Goal: Transaction & Acquisition: Purchase product/service

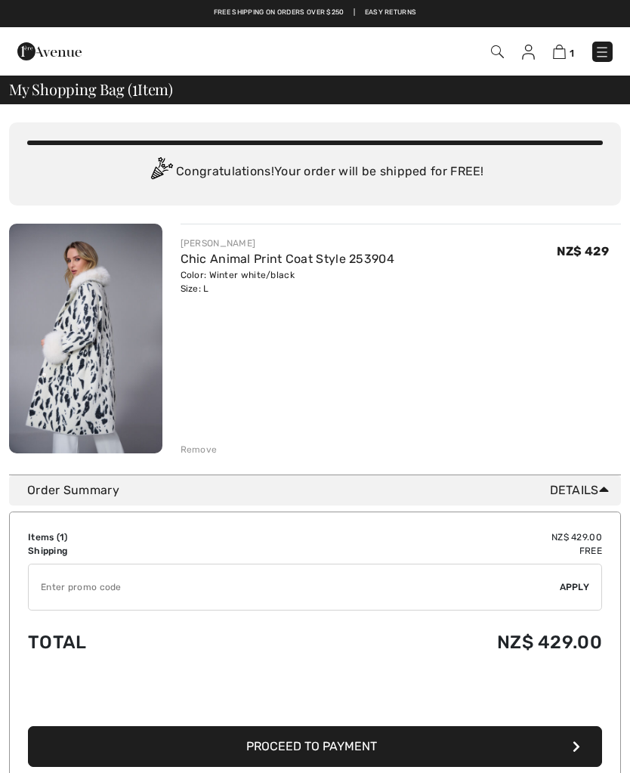
click at [269, 747] on span "Proceed to Payment" at bounding box center [311, 746] width 131 height 14
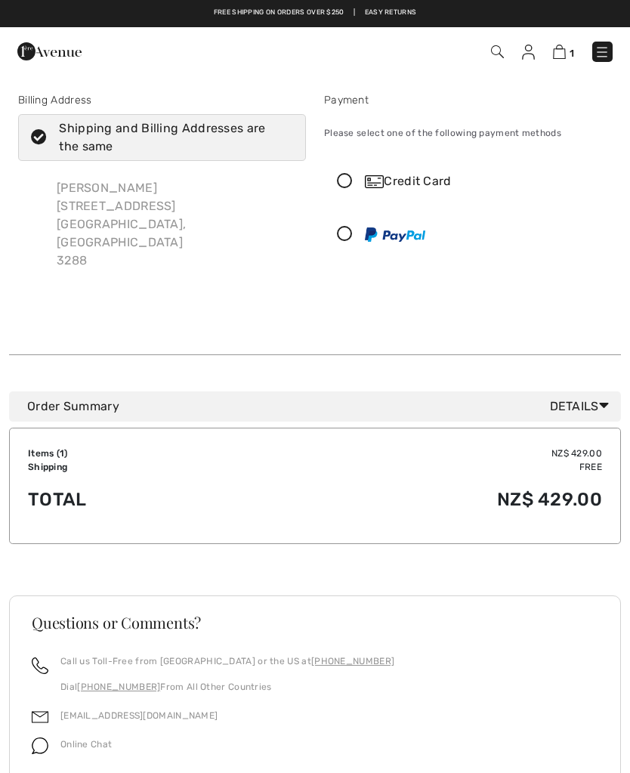
click at [337, 227] on icon at bounding box center [345, 235] width 40 height 16
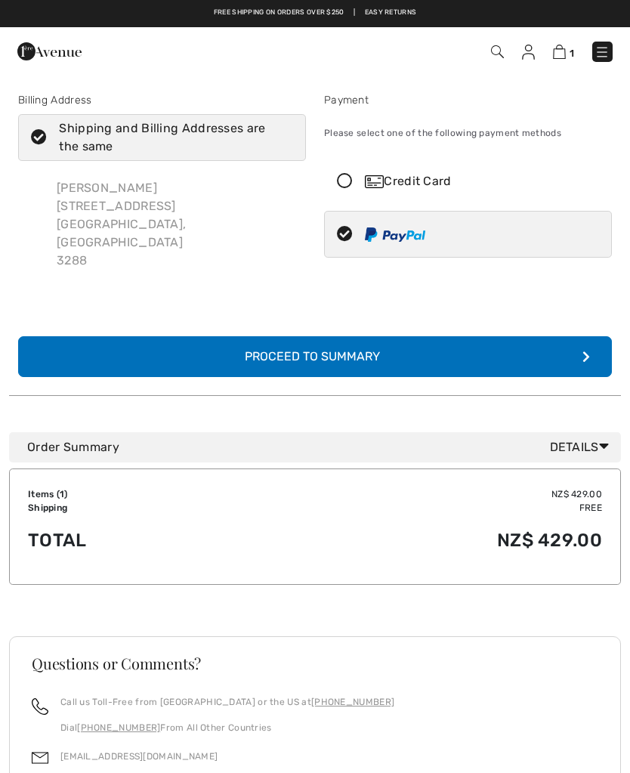
click at [267, 348] on div "Proceed to Summary" at bounding box center [315, 357] width 165 height 18
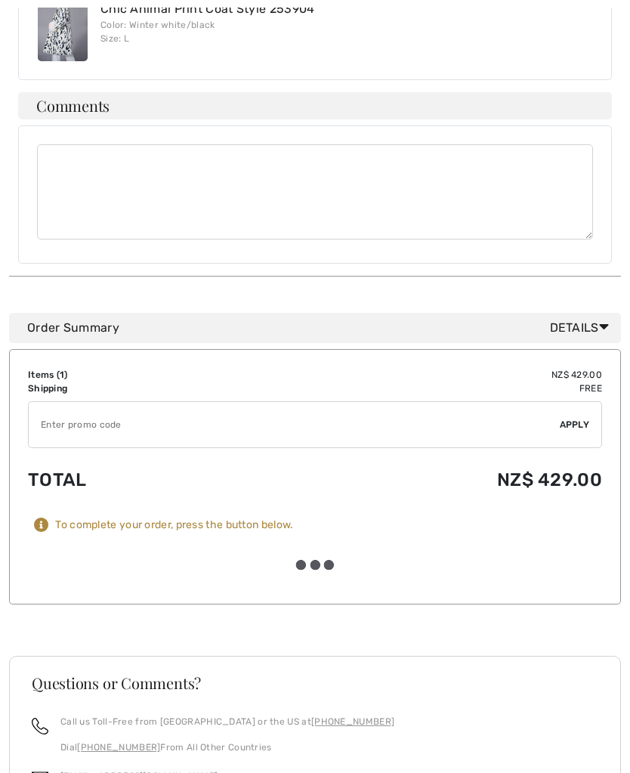
scroll to position [660, 0]
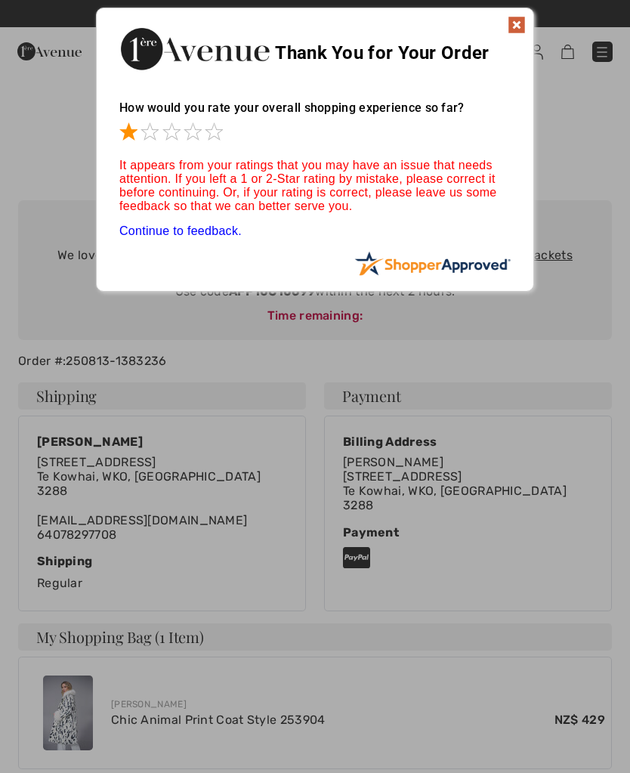
click at [144, 131] on span at bounding box center [150, 131] width 18 height 18
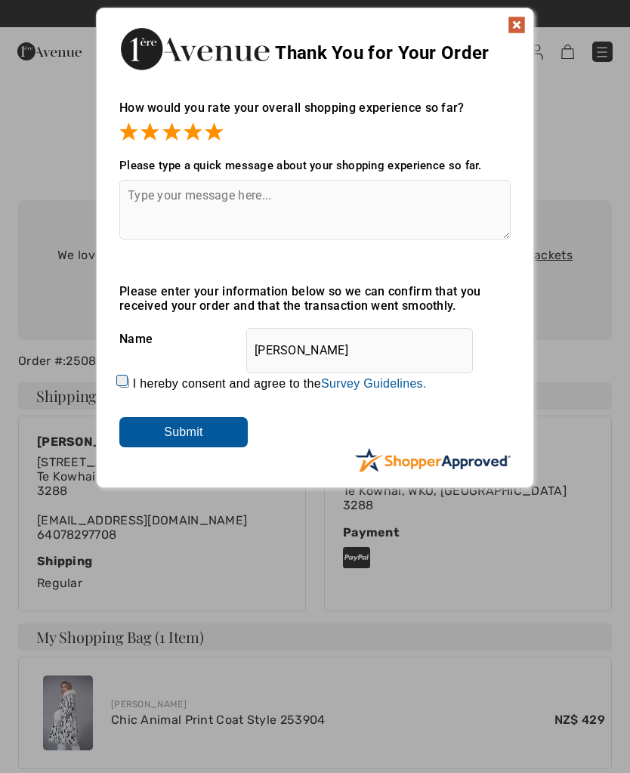
click at [217, 127] on span at bounding box center [214, 131] width 18 height 18
click at [179, 432] on input "Submit" at bounding box center [183, 432] width 128 height 30
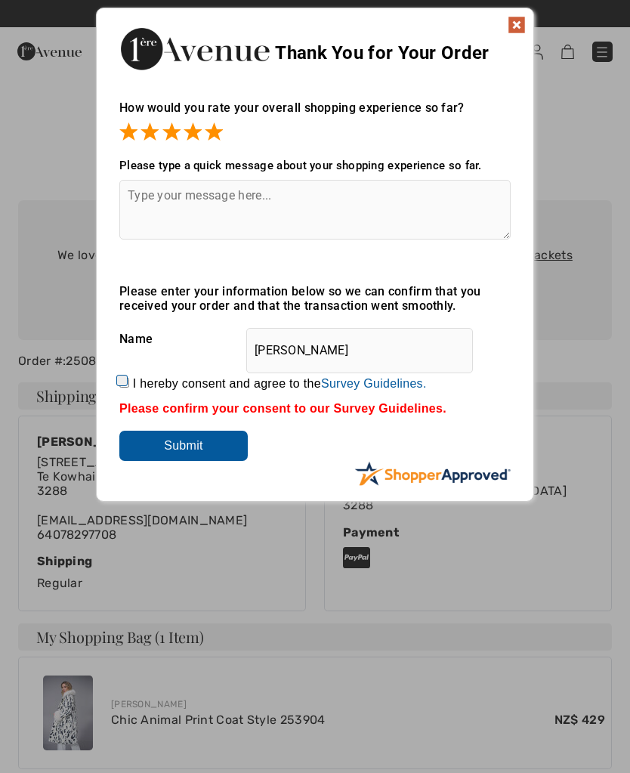
click at [193, 447] on input "Submit" at bounding box center [183, 446] width 128 height 30
click at [186, 441] on input "Submit" at bounding box center [183, 446] width 128 height 30
click at [182, 452] on input "Submit" at bounding box center [183, 446] width 128 height 30
click at [196, 444] on input "Submit" at bounding box center [183, 446] width 128 height 30
click at [524, 21] on img at bounding box center [517, 25] width 18 height 18
